Goal: Task Accomplishment & Management: Manage account settings

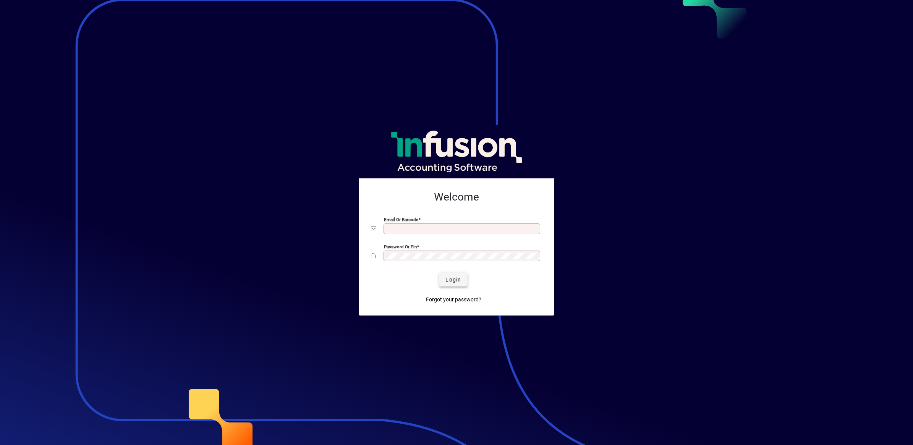
type input "**********"
click at [452, 280] on span "Login" at bounding box center [454, 280] width 16 height 8
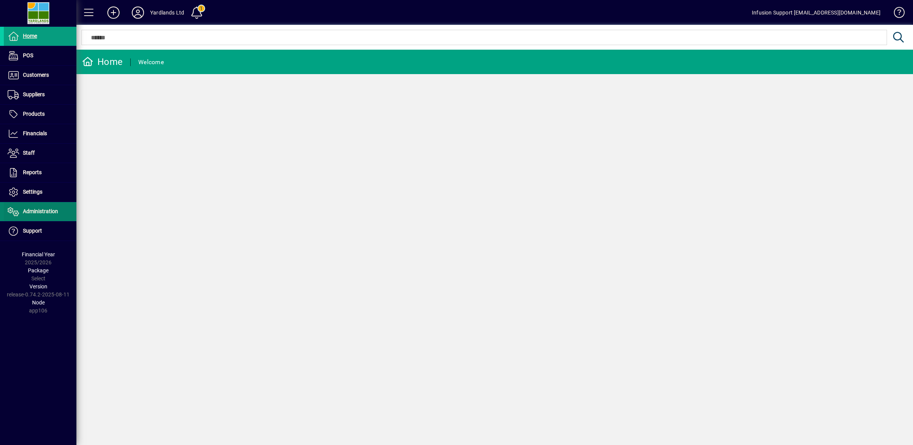
click at [33, 212] on span "Administration" at bounding box center [40, 211] width 35 height 6
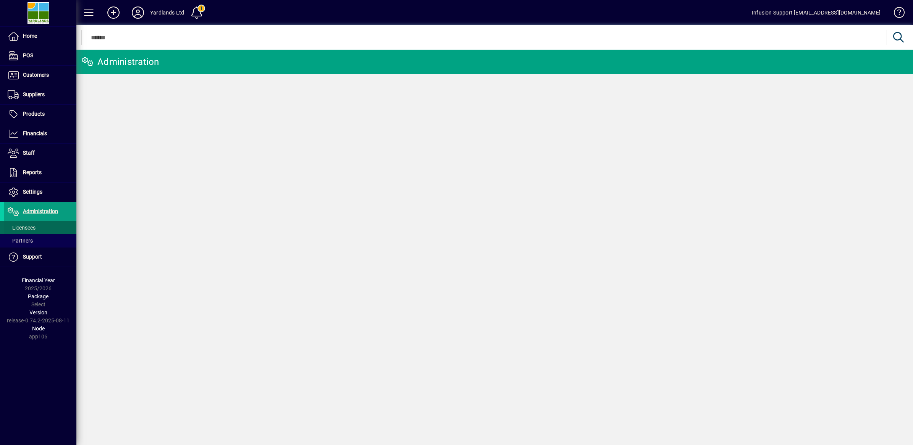
click at [20, 231] on span "Licensees" at bounding box center [22, 228] width 28 height 6
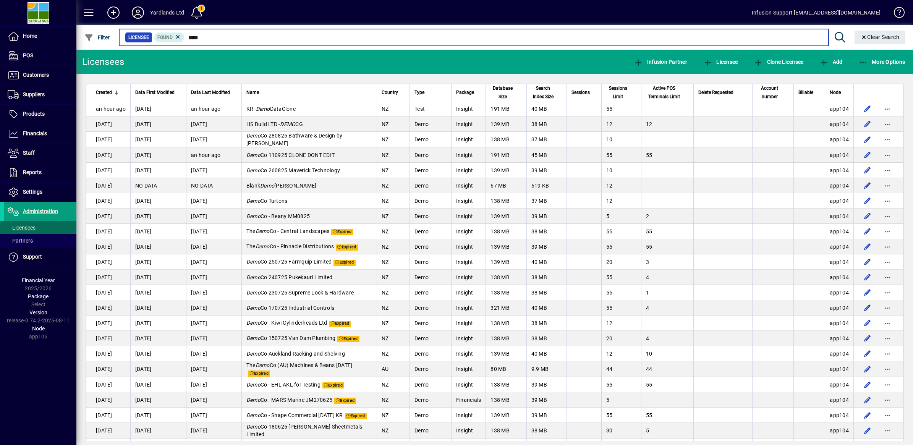
type input "****"
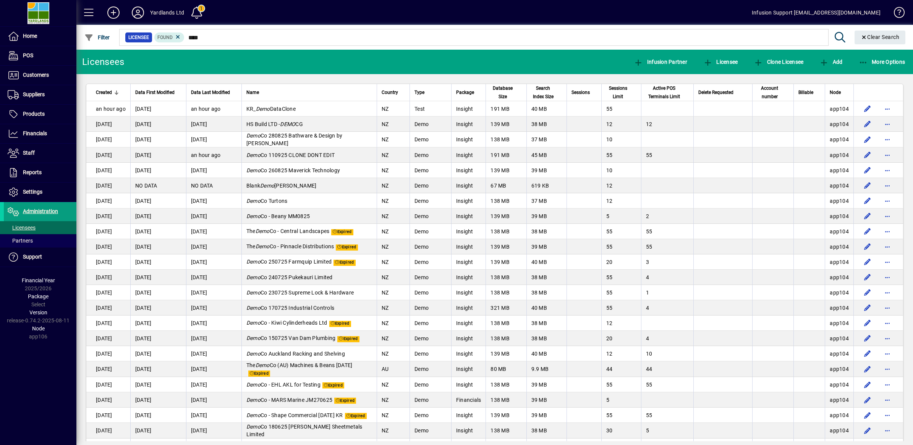
click at [837, 37] on icon at bounding box center [840, 37] width 13 height 11
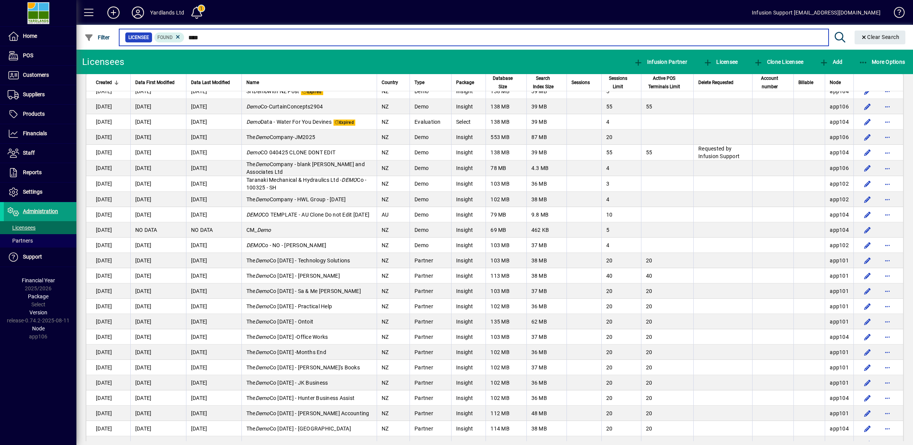
scroll to position [525, 0]
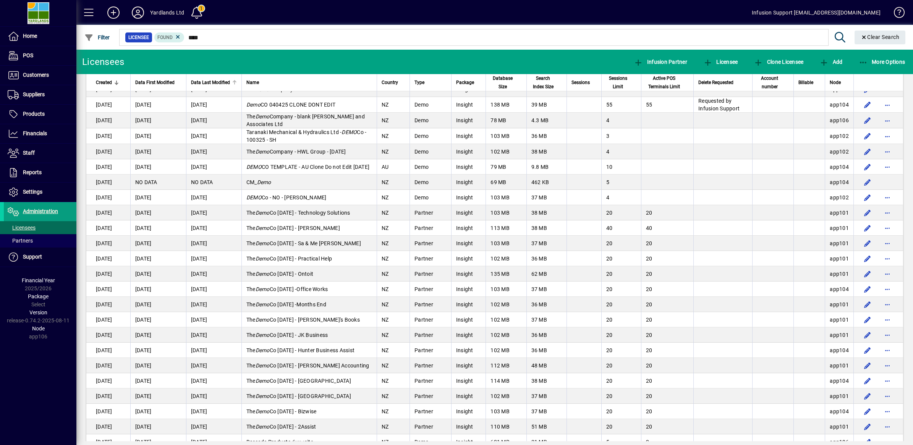
click at [230, 81] on div "Data Last Modified" at bounding box center [214, 82] width 46 height 8
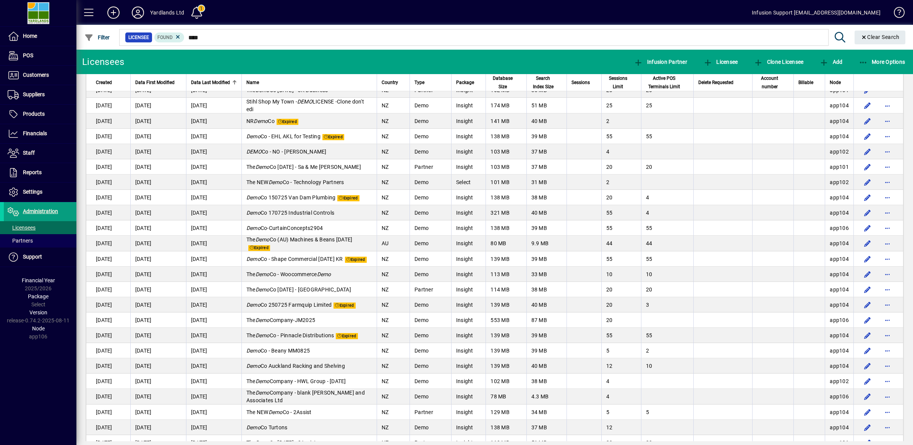
click at [230, 81] on div "Data Last Modified" at bounding box center [214, 82] width 46 height 8
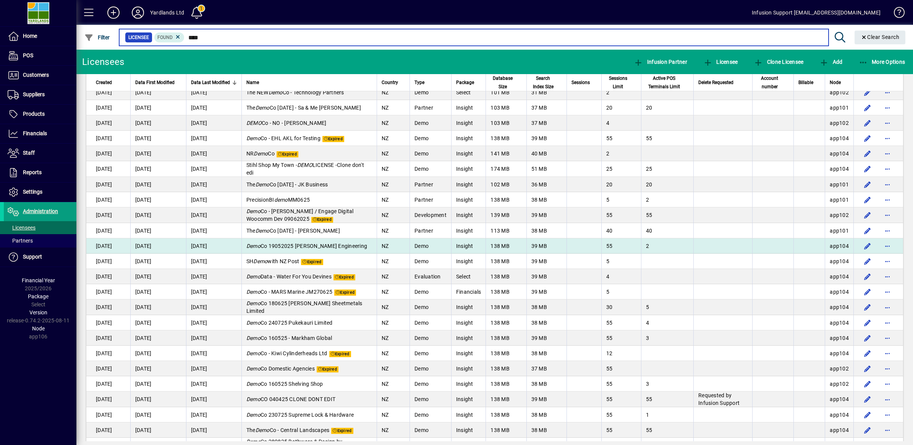
scroll to position [382, 0]
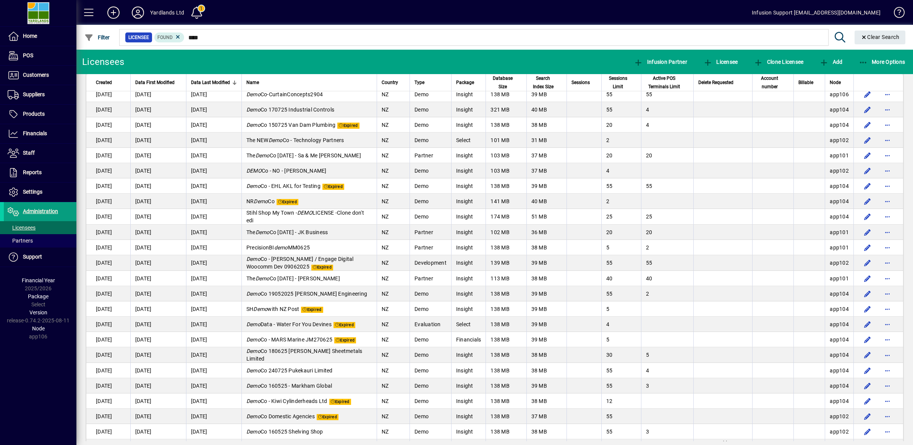
click at [234, 79] on div "Data Last Modified" at bounding box center [214, 82] width 46 height 8
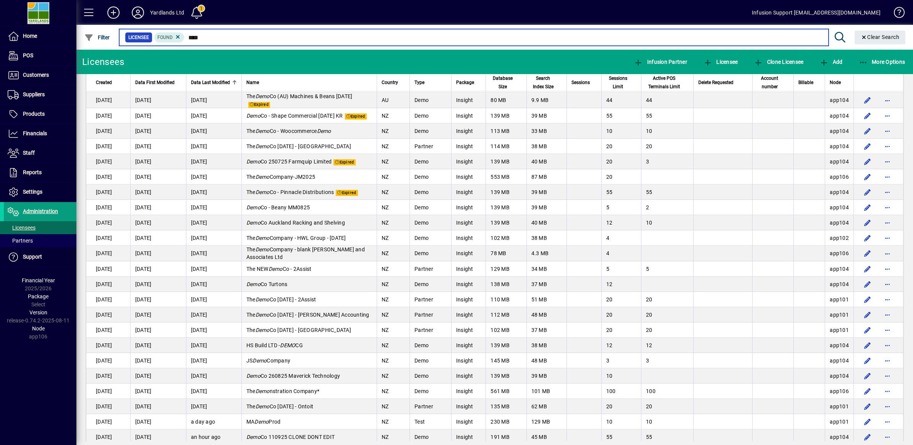
scroll to position [699, 0]
